Goal: Task Accomplishment & Management: Complete application form

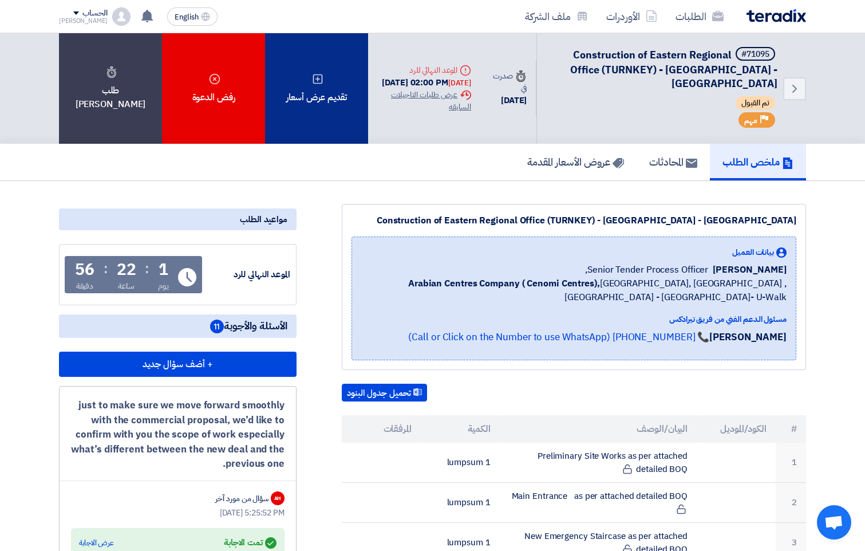
click at [341, 102] on div "تقديم عرض أسعار" at bounding box center [316, 88] width 103 height 111
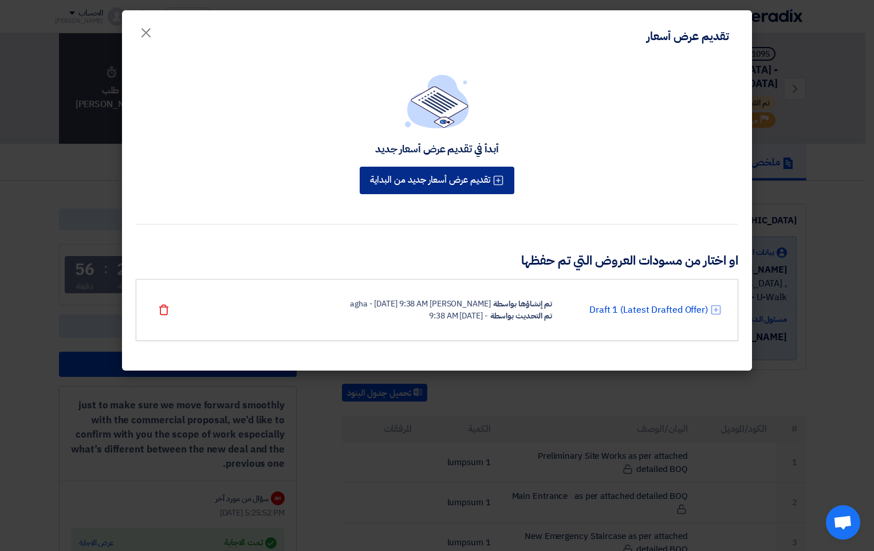
click at [424, 186] on button "تقديم عرض أسعار جديد من البداية" at bounding box center [437, 180] width 155 height 27
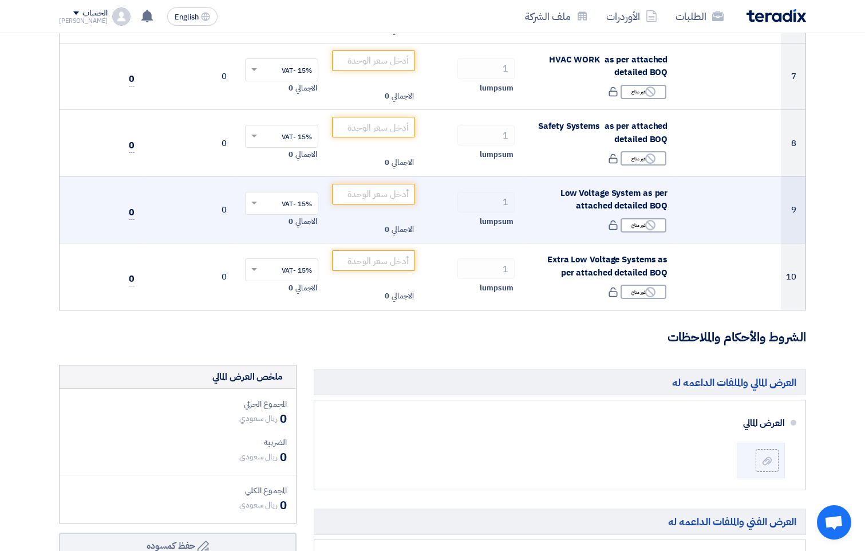
scroll to position [687, 0]
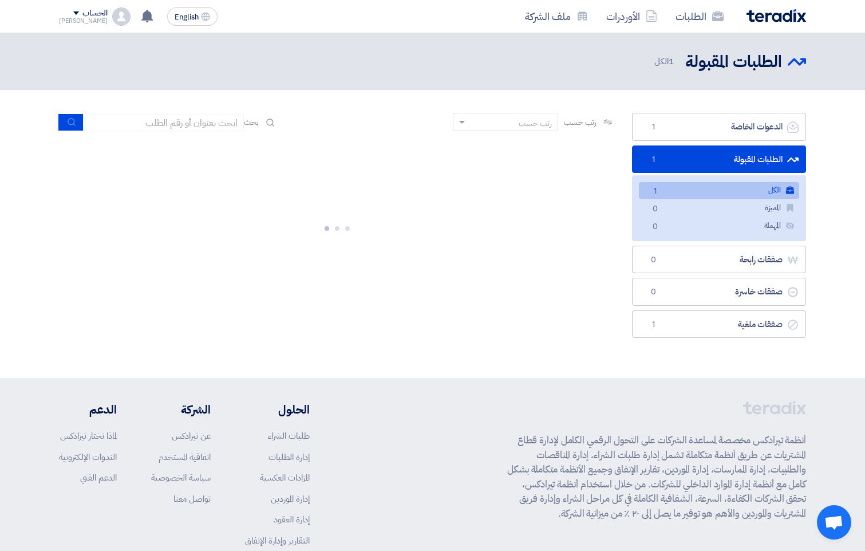
click at [730, 159] on link "الطلبات المقبولة الطلبات المقبولة 1" at bounding box center [719, 159] width 174 height 28
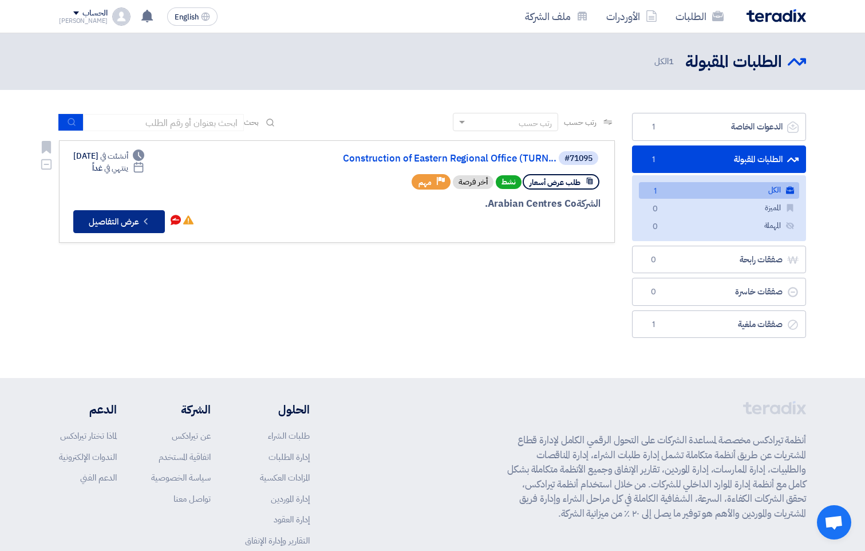
click at [94, 216] on button "Check details عرض التفاصيل" at bounding box center [119, 221] width 92 height 23
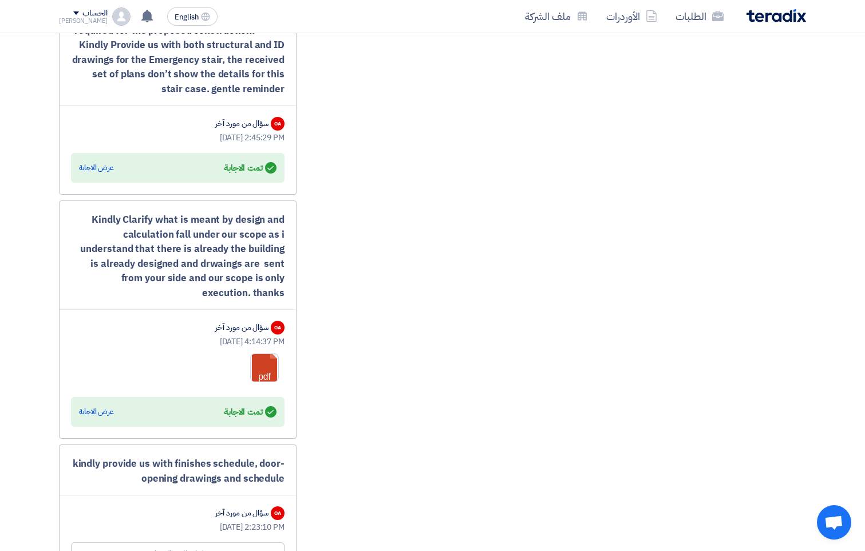
scroll to position [1603, 0]
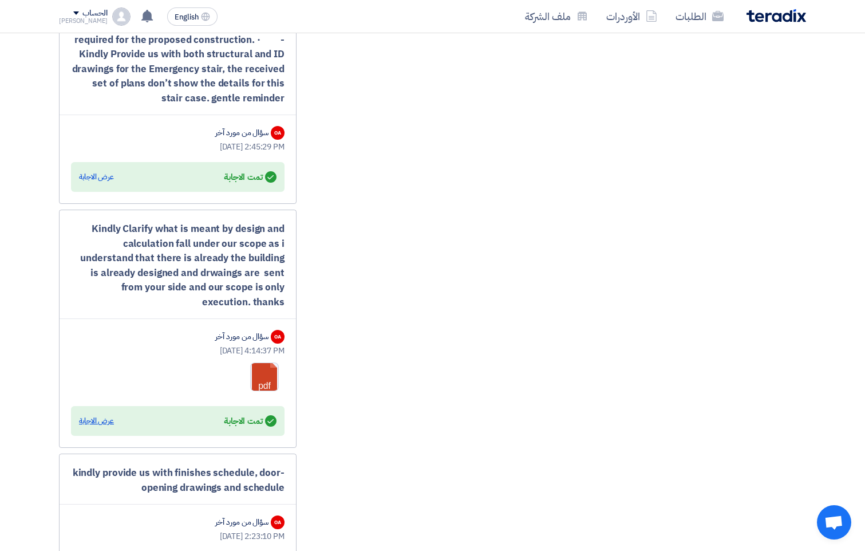
click at [89, 420] on div "عرض الاجابة" at bounding box center [96, 420] width 35 height 11
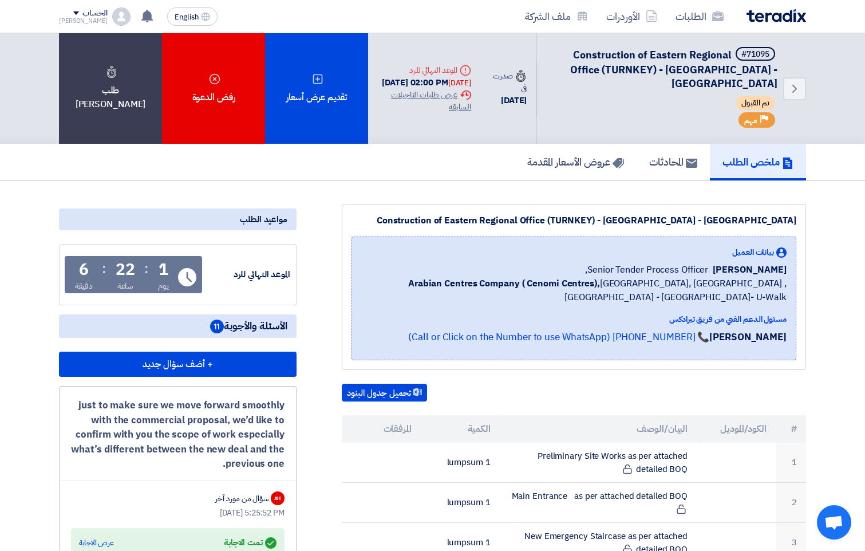
scroll to position [229, 0]
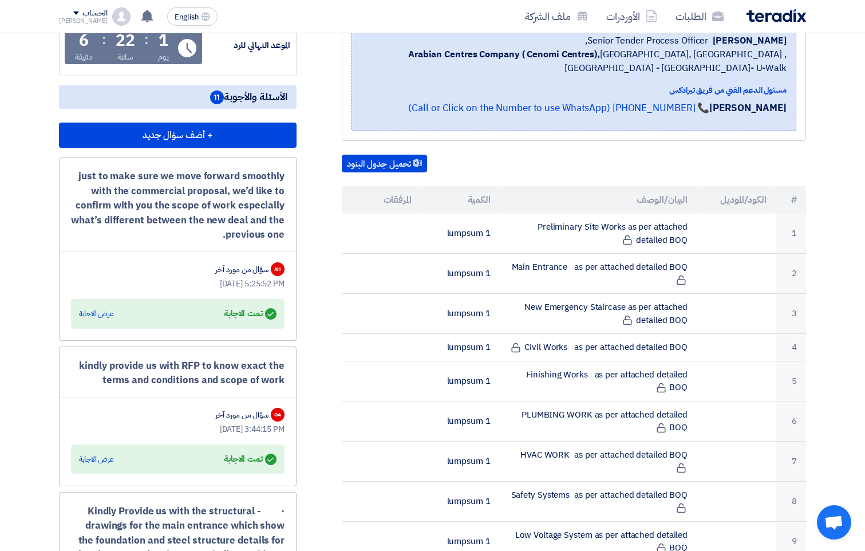
drag, startPoint x: 282, startPoint y: 175, endPoint x: 210, endPoint y: 254, distance: 107.4
click at [210, 254] on div "just to make sure we move forward smoothly with the commercial proposal, we’d l…" at bounding box center [178, 249] width 238 height 184
copy div "just to make sure we move forward smoothly with the commercial proposal, we’d l…"
click at [90, 311] on div "عرض الاجابة" at bounding box center [96, 313] width 35 height 11
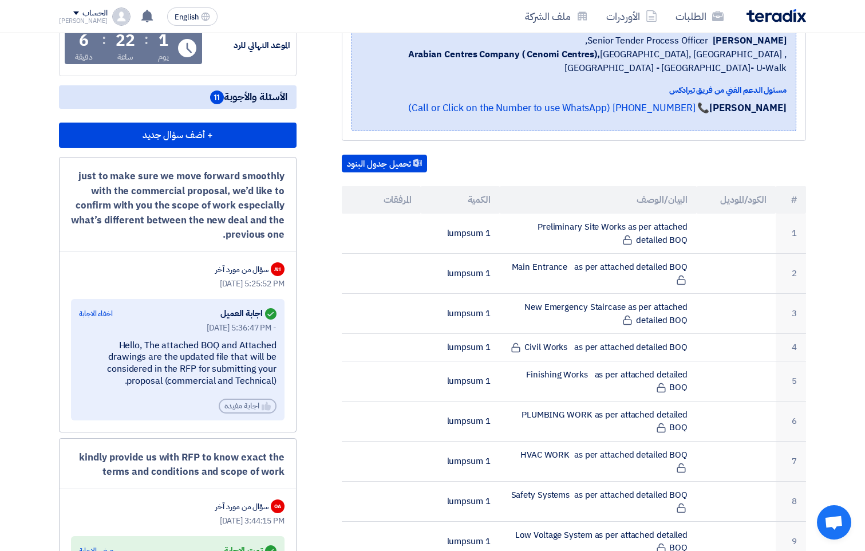
drag, startPoint x: 160, startPoint y: 381, endPoint x: 280, endPoint y: 344, distance: 125.9
click at [280, 344] on div "Answered اجابة العميل اخفاء الاجابة [DATE] 5:36:47 PM - Hello, The attached BOQ…" at bounding box center [178, 359] width 214 height 121
copy div "Hello, The attached BOQ and Attached drawings are the updated file that will be…"
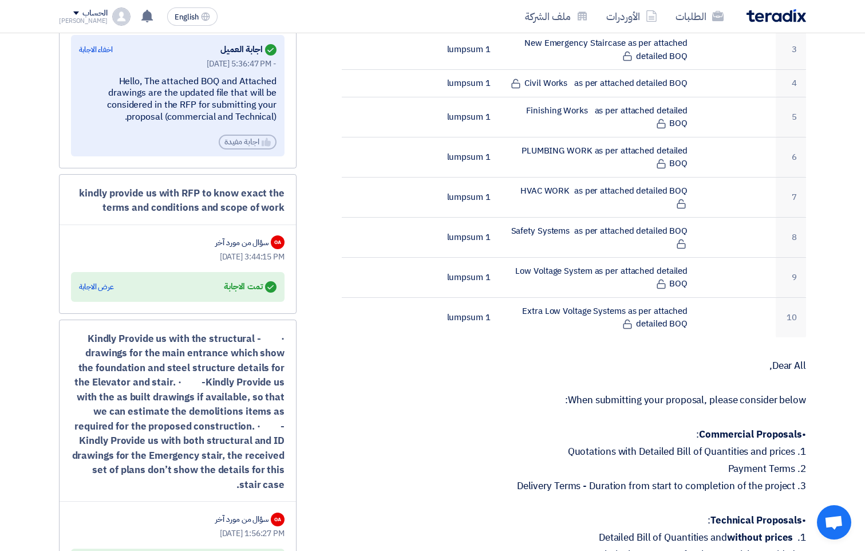
scroll to position [573, 0]
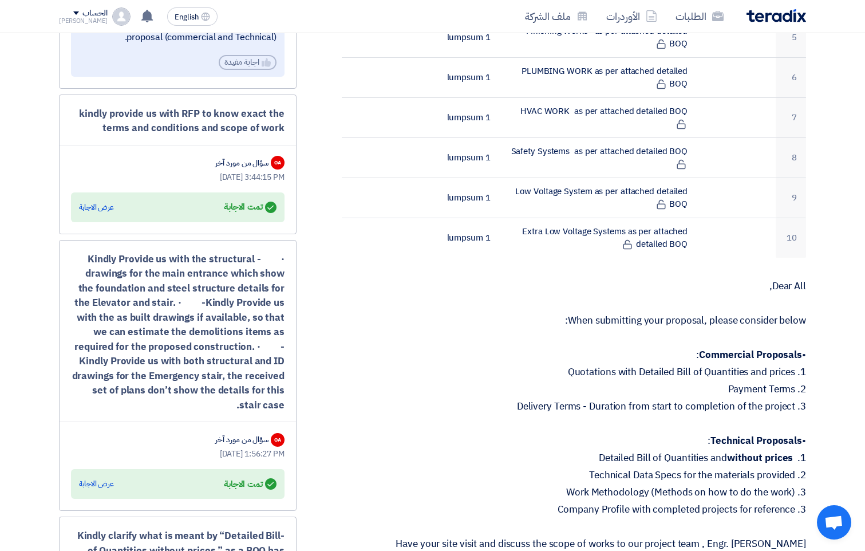
drag, startPoint x: 106, startPoint y: 128, endPoint x: 312, endPoint y: 89, distance: 209.8
drag, startPoint x: 312, startPoint y: 89, endPoint x: 242, endPoint y: 120, distance: 76.4
click at [241, 120] on div "kindly provide us with RFP to know exact the terms and conditions and scope of …" at bounding box center [178, 120] width 214 height 29
drag, startPoint x: 281, startPoint y: 112, endPoint x: 267, endPoint y: 117, distance: 14.7
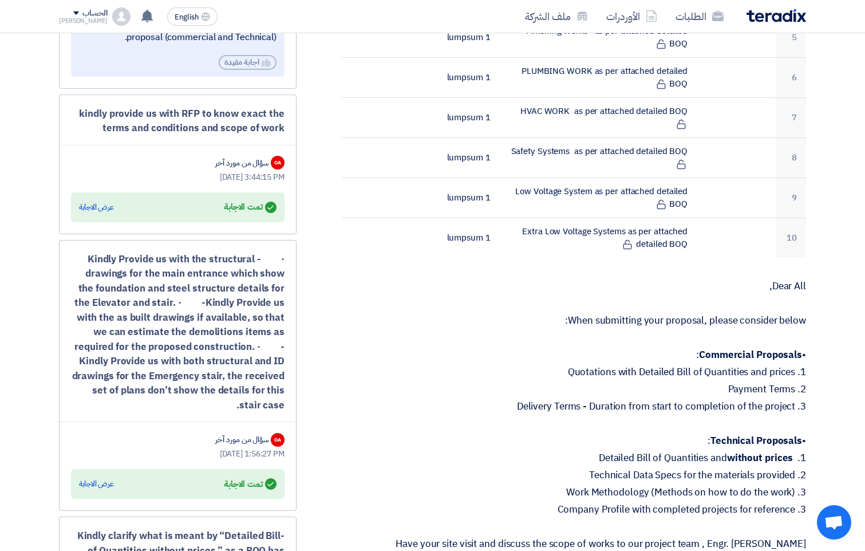
click at [281, 112] on div "kindly provide us with RFP to know exact the terms and conditions and scope of …" at bounding box center [178, 120] width 214 height 29
click at [92, 132] on div "kindly provide us with RFP to know exact the terms and conditions and scope of …" at bounding box center [178, 120] width 214 height 29
drag, startPoint x: 82, startPoint y: 113, endPoint x: 277, endPoint y: 100, distance: 195.1
click at [277, 100] on div "kindly provide us with RFP to know exact the terms and conditions and scope of …" at bounding box center [178, 164] width 238 height 140
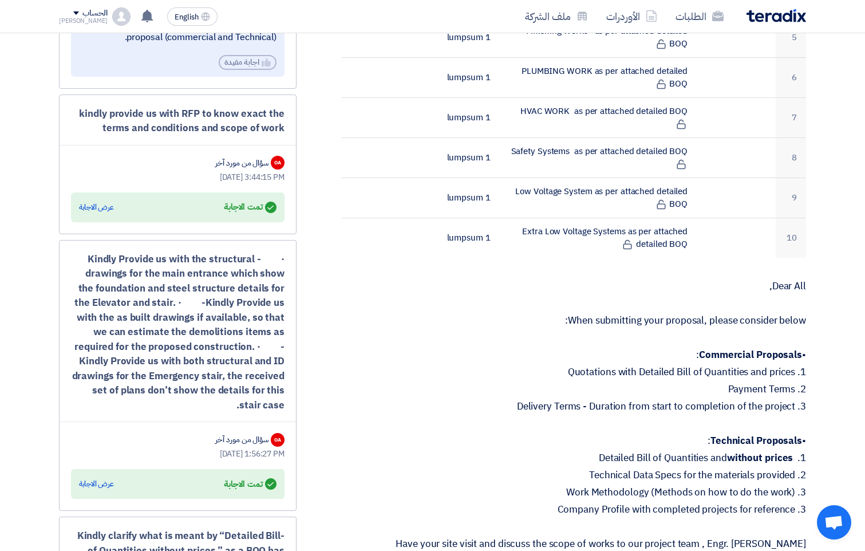
drag, startPoint x: 277, startPoint y: 100, endPoint x: 283, endPoint y: 127, distance: 27.6
click at [283, 127] on div "kindly provide us with RFP to know exact the terms and conditions and scope of …" at bounding box center [178, 120] width 214 height 29
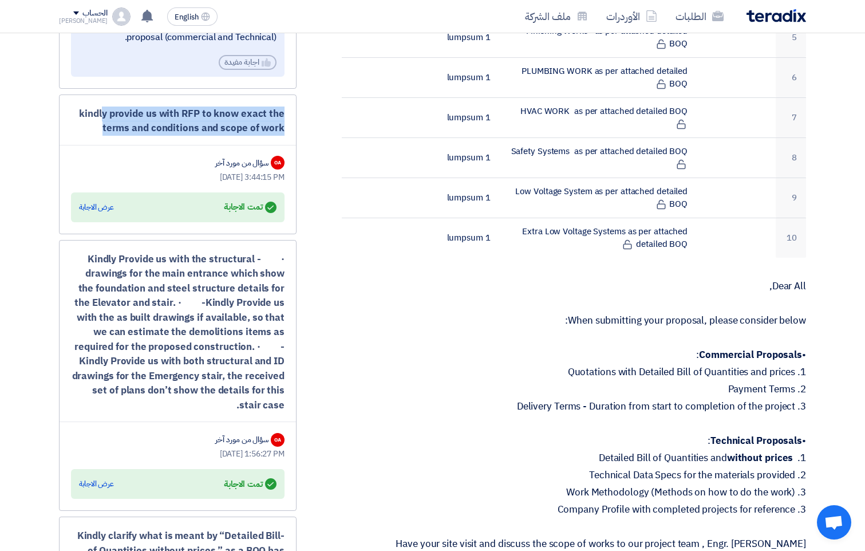
click at [283, 127] on div "kindly provide us with RFP to know exact the terms and conditions and scope of …" at bounding box center [178, 120] width 214 height 29
drag, startPoint x: 283, startPoint y: 127, endPoint x: 253, endPoint y: 117, distance: 31.9
copy div "kindly provide us with RFP to know exact the terms and conditions and scope of …"
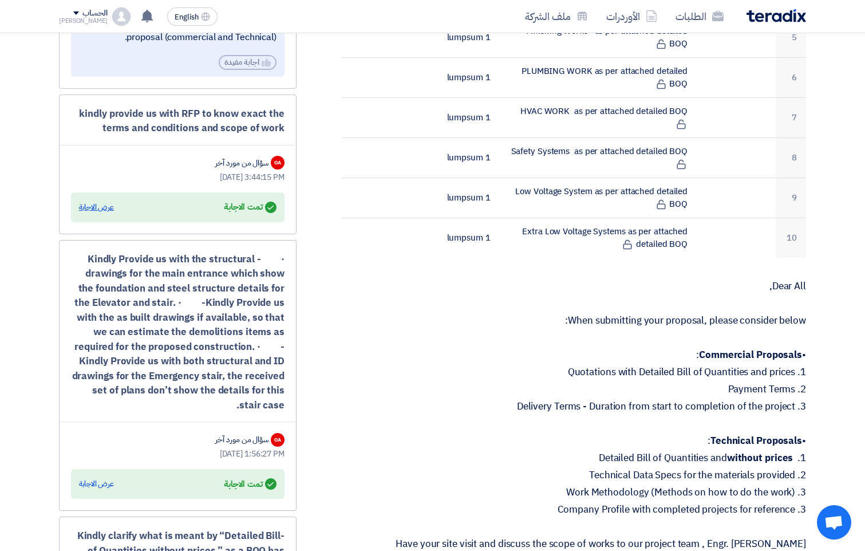
click at [98, 207] on div "عرض الاجابة" at bounding box center [96, 207] width 35 height 11
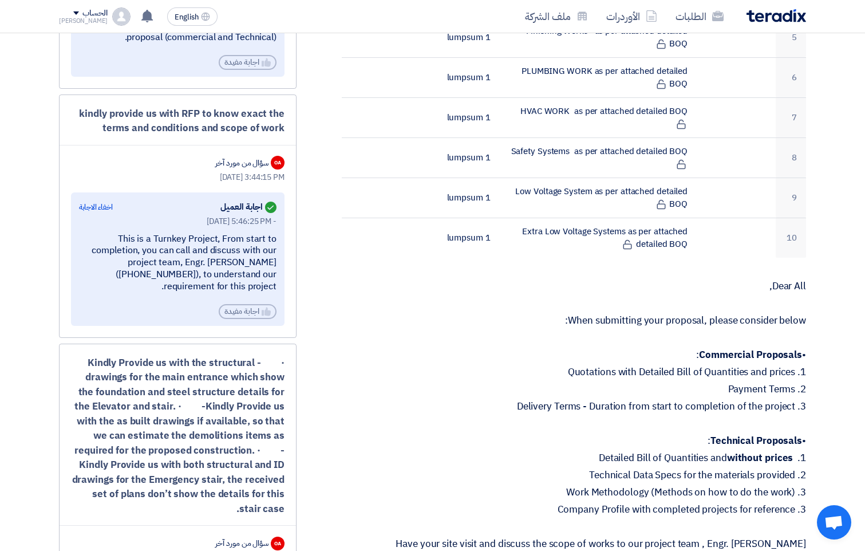
drag, startPoint x: 212, startPoint y: 287, endPoint x: 127, endPoint y: 234, distance: 99.8
click at [123, 234] on div "This is a Turnkey Project, From start to completion, you can call and discuss w…" at bounding box center [178, 263] width 198 height 60
click at [124, 244] on div "This is a Turnkey Project, From start to completion, you can call and discuss w…" at bounding box center [178, 263] width 198 height 60
drag, startPoint x: 118, startPoint y: 238, endPoint x: 249, endPoint y: 289, distance: 140.7
click at [282, 294] on div "Answered اجابة العميل اخفاء الاجابة [DATE] 5:46:25 PM - This is a Turnkey Proje…" at bounding box center [178, 258] width 214 height 133
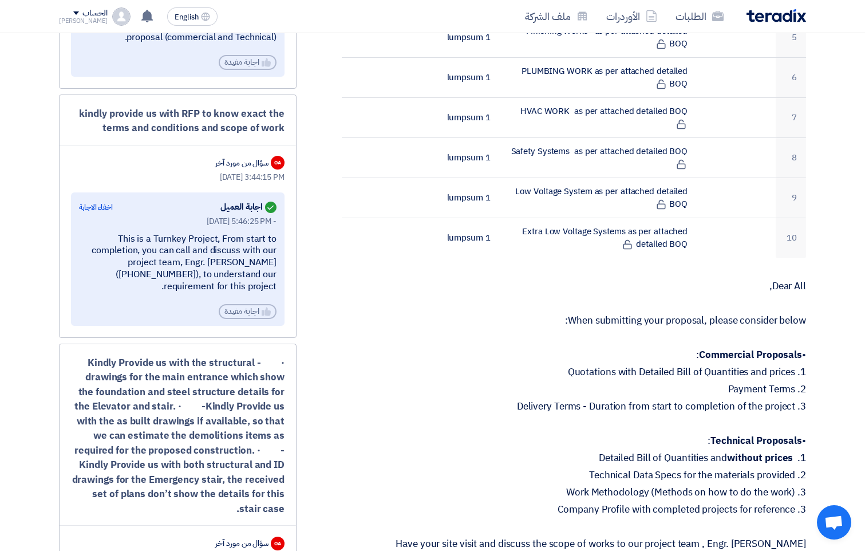
drag, startPoint x: 212, startPoint y: 286, endPoint x: 127, endPoint y: 227, distance: 103.2
click at [127, 227] on div "[DATE] 5:46:25 PM - This is a Turnkey Project, From start to completion, you ca…" at bounding box center [178, 267] width 198 height 104
copy div "his is a Turnkey Project, From start to completion, you can call and discuss wi…"
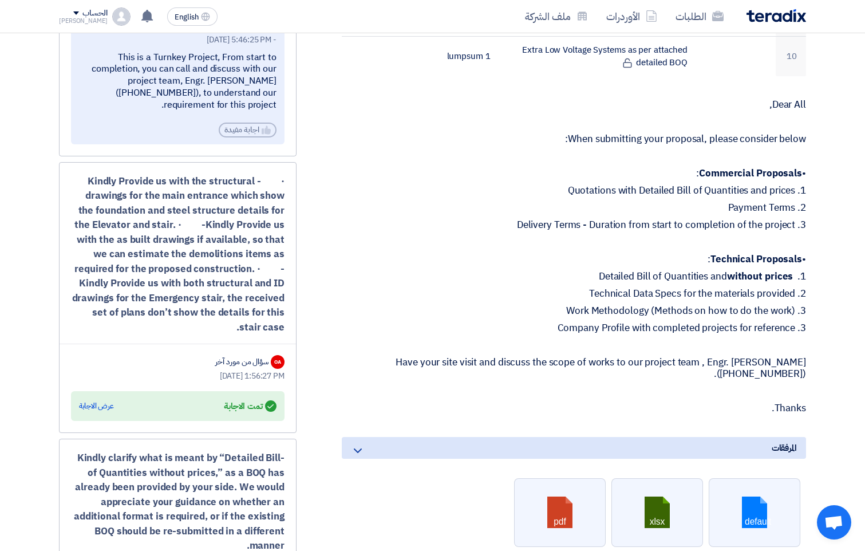
scroll to position [859, 0]
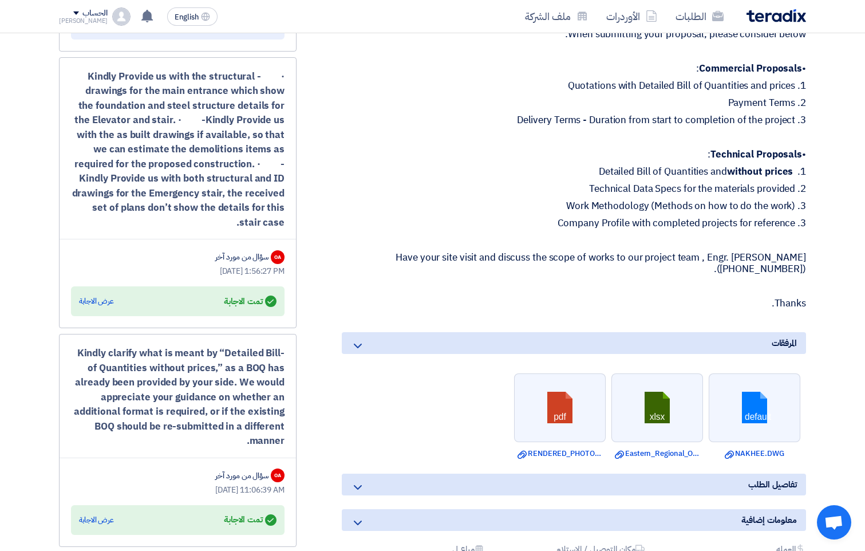
click at [222, 180] on div "· - Kindly Provide us with the structural drawings for the main entrance which …" at bounding box center [178, 149] width 214 height 161
drag, startPoint x: 261, startPoint y: 221, endPoint x: 93, endPoint y: 71, distance: 225.0
click at [93, 71] on div "· - Kindly Provide us with the structural drawings for the main entrance which …" at bounding box center [178, 149] width 214 height 161
drag, startPoint x: 93, startPoint y: 71, endPoint x: 137, endPoint y: 82, distance: 45.4
copy div "indly Provide us with the structural drawings for the main entrance which show …"
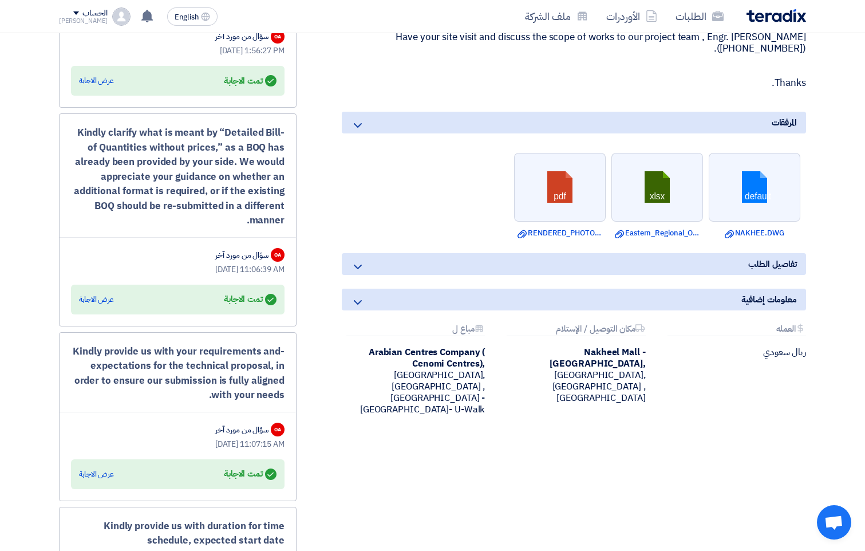
scroll to position [1088, 0]
